Goal: Communication & Community: Answer question/provide support

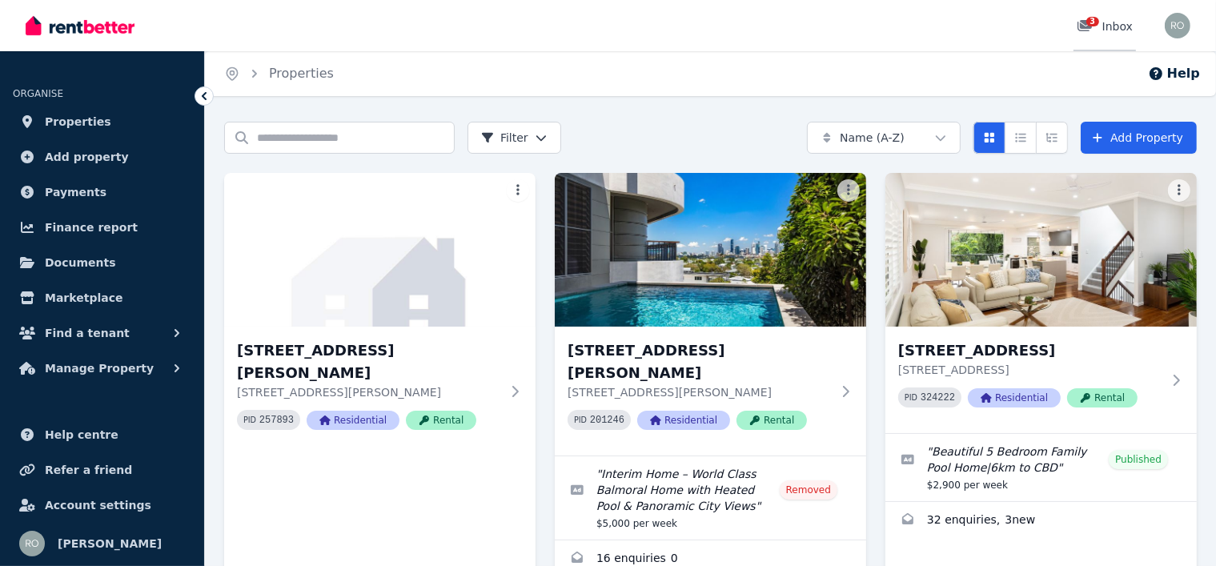
click at [1098, 30] on div "3" at bounding box center [1090, 26] width 26 height 16
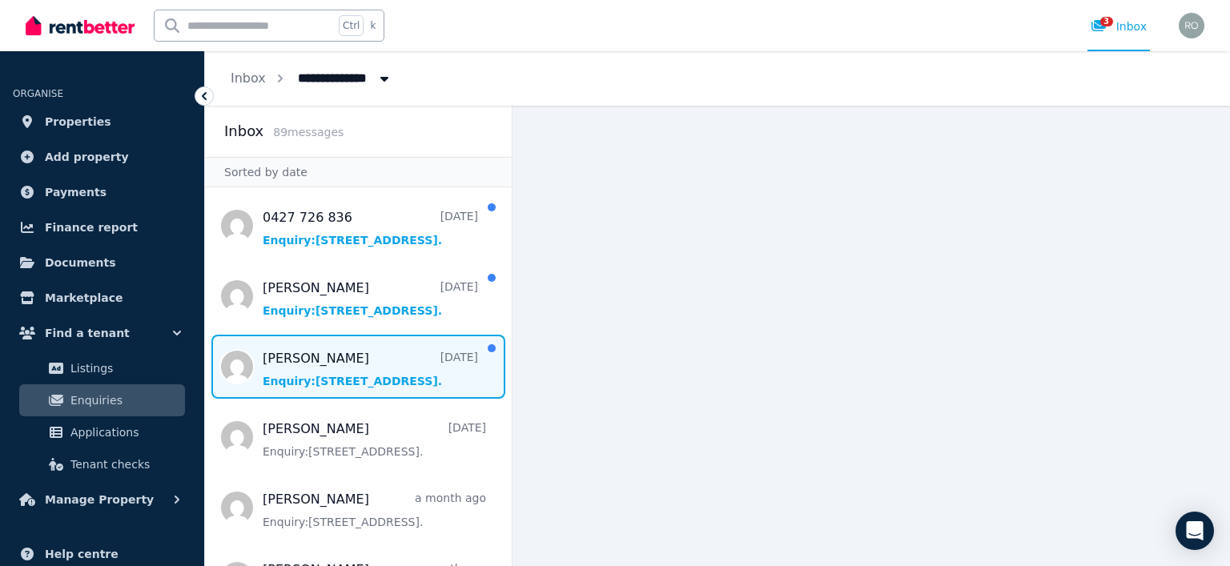
click at [407, 358] on span "Message list" at bounding box center [358, 367] width 307 height 64
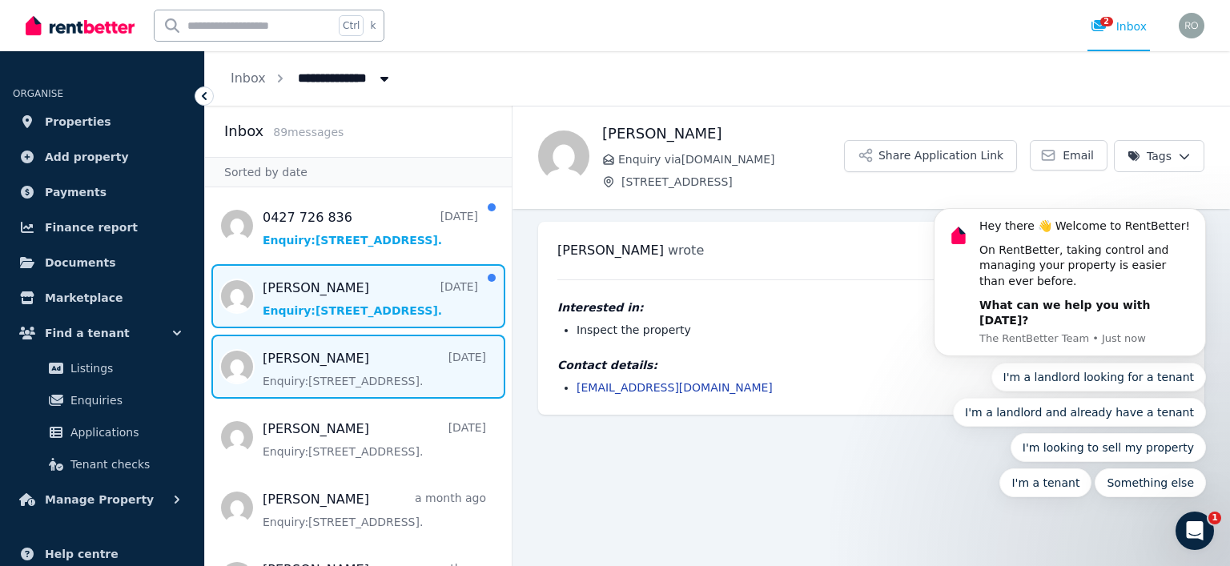
click at [362, 319] on span "Message list" at bounding box center [358, 296] width 307 height 64
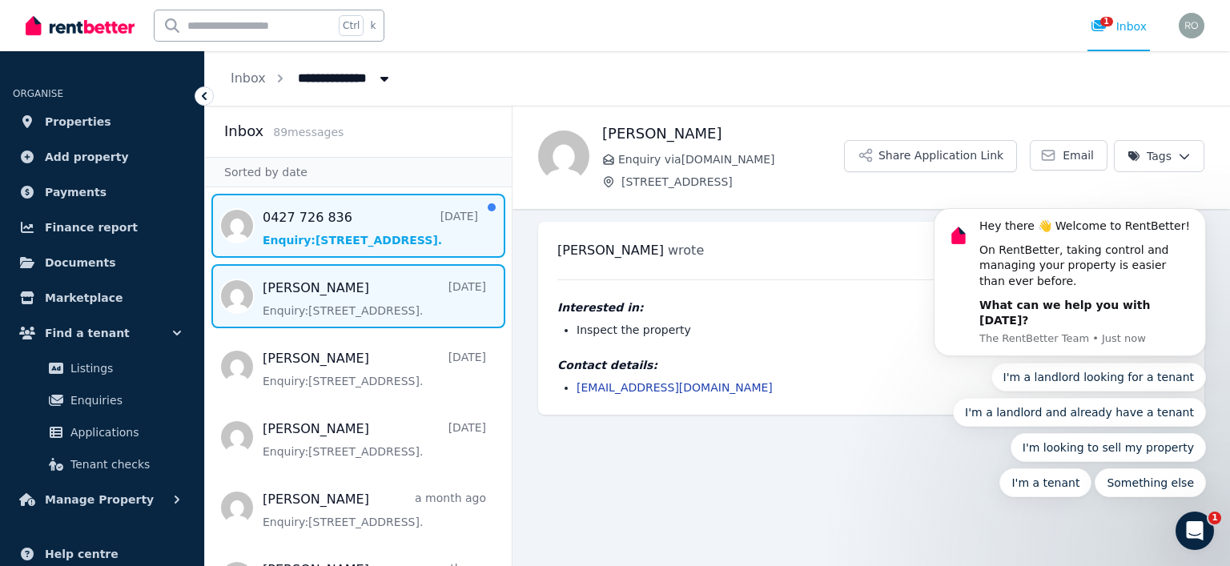
click at [346, 247] on span "Message list" at bounding box center [358, 226] width 307 height 64
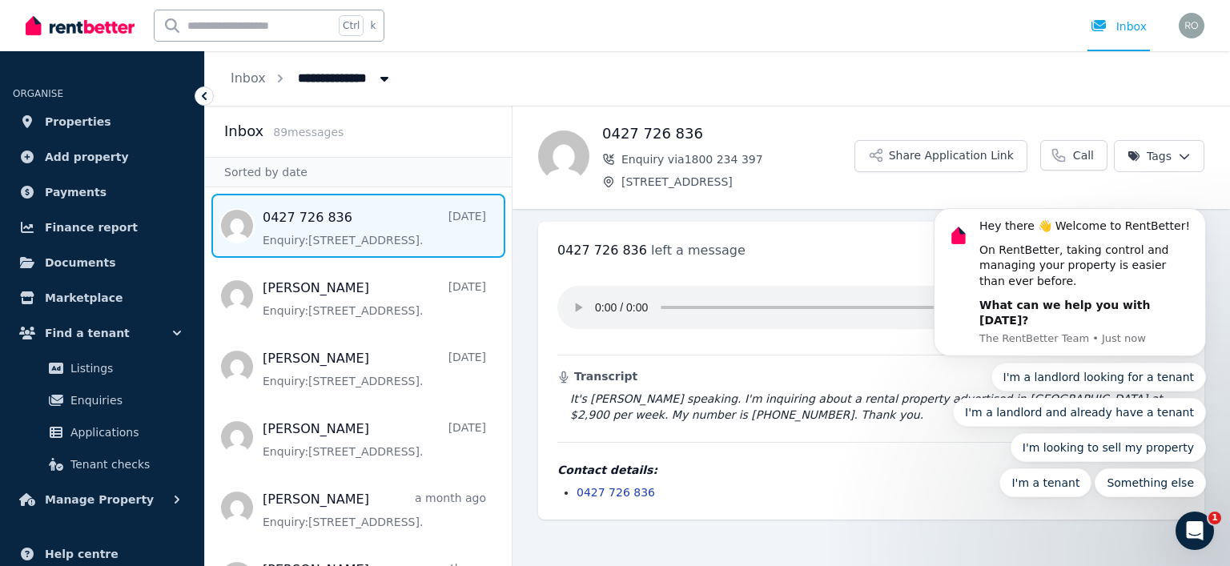
click at [952, 167] on body "Hey there 👋 Welcome to RentBetter! On RentBetter, taking control and managing y…" at bounding box center [1069, 295] width 307 height 441
click at [1143, 63] on div "**********" at bounding box center [717, 78] width 1025 height 54
click at [1205, 218] on icon "Dismiss notification" at bounding box center [1201, 213] width 9 height 9
